Goal: Navigation & Orientation: Find specific page/section

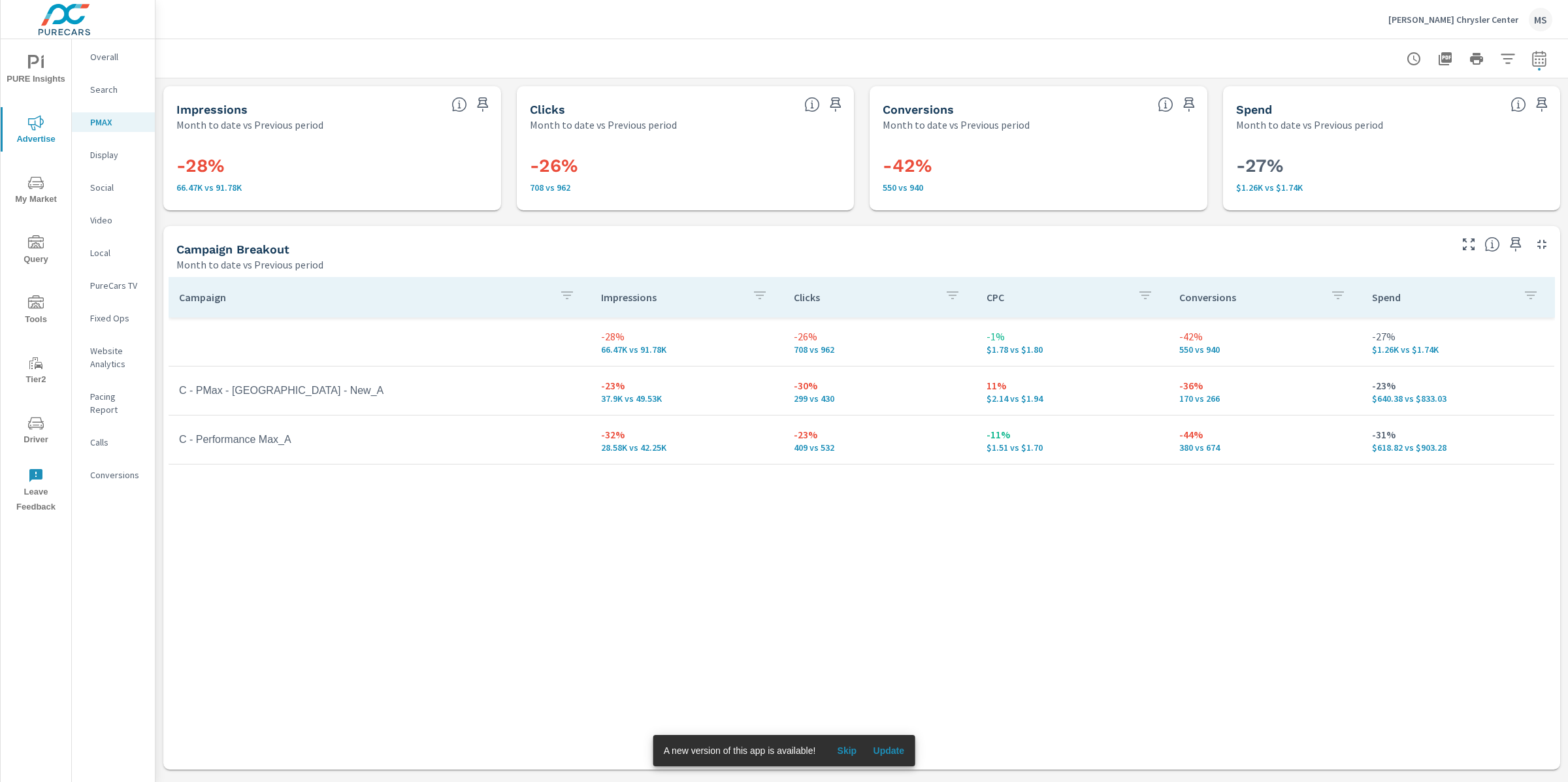
click at [1537, 22] on div "MS" at bounding box center [1541, 20] width 24 height 24
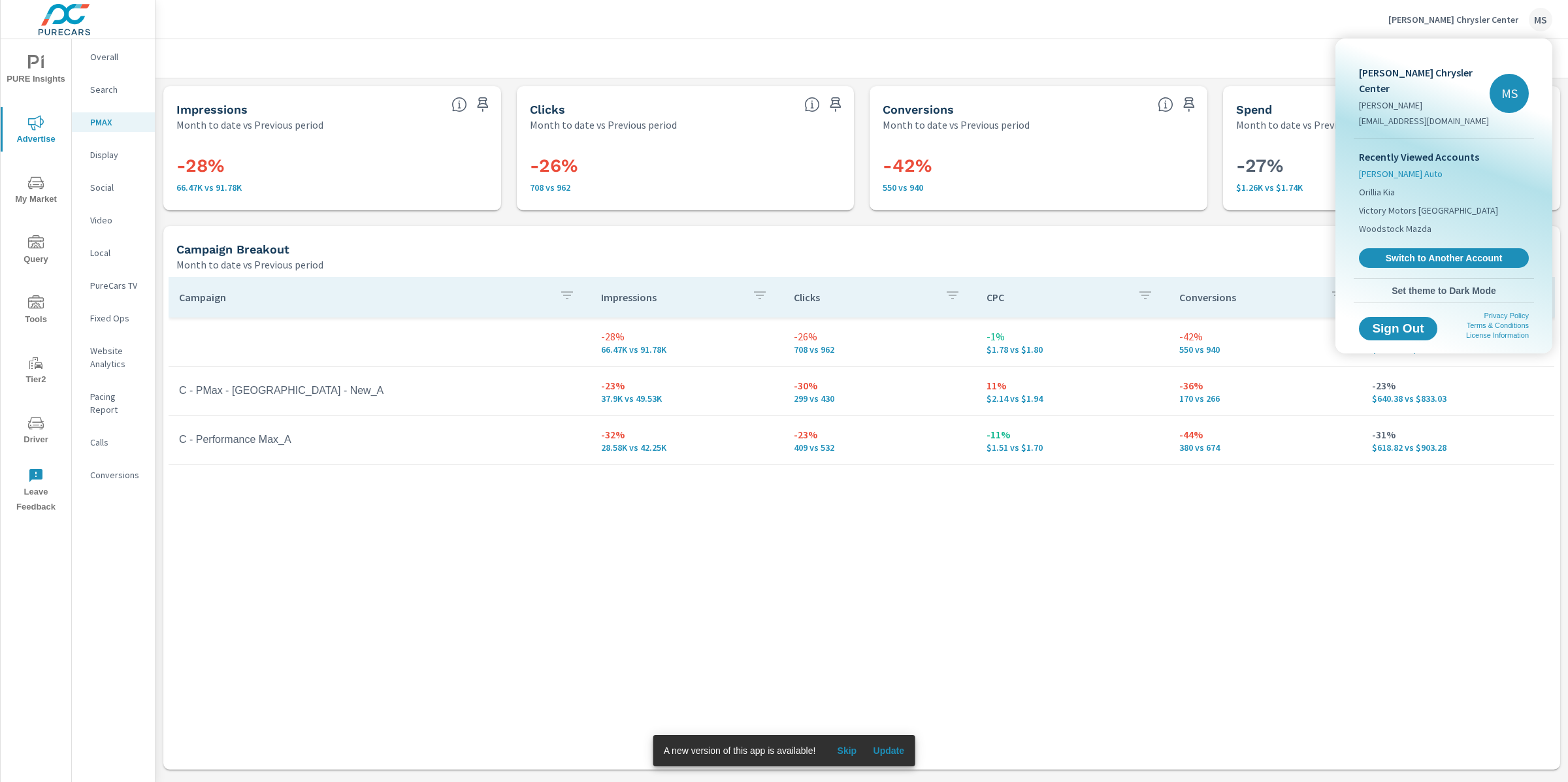
click at [1386, 167] on span "[PERSON_NAME] Auto" at bounding box center [1400, 173] width 84 height 13
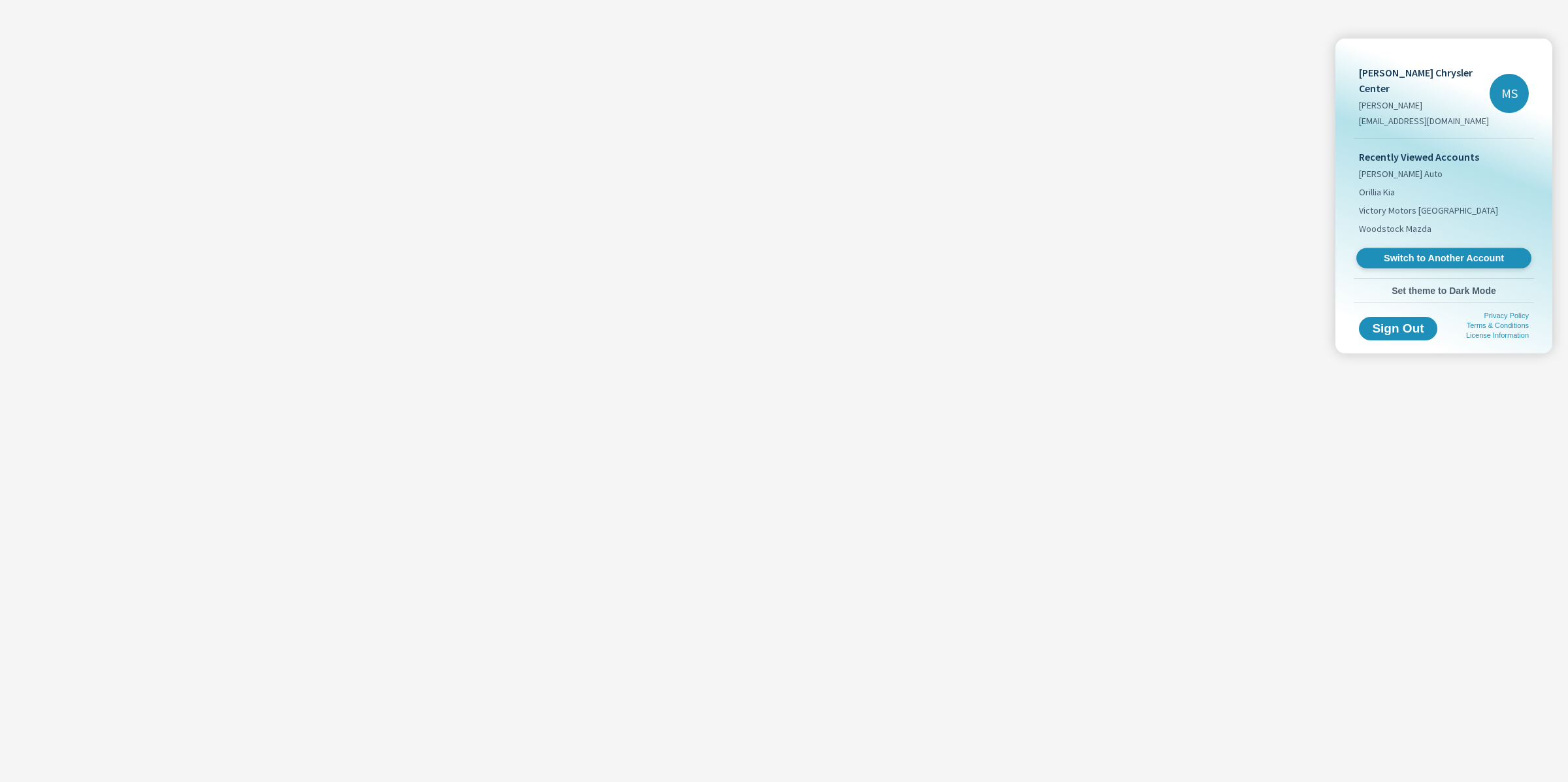
click at [1400, 252] on span "Switch to Another Account" at bounding box center [1443, 258] width 160 height 13
